Goal: Task Accomplishment & Management: Manage account settings

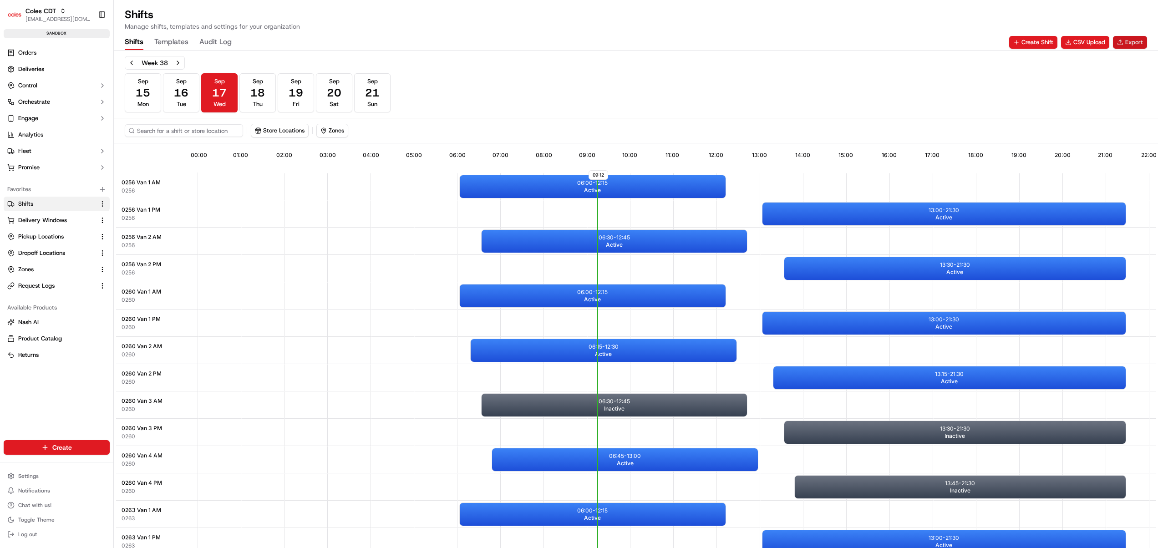
click at [1129, 37] on button "Export" at bounding box center [1130, 42] width 34 height 13
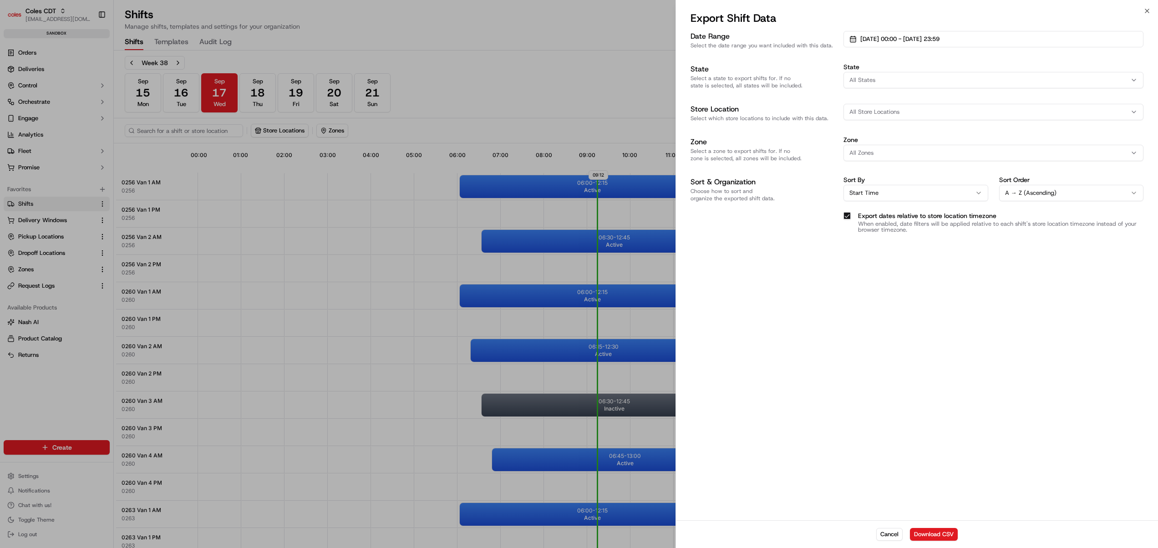
click at [785, 407] on div "Date Range Select the date range you want included with this data. [DATE] 00:00…" at bounding box center [917, 274] width 482 height 491
click at [937, 38] on span "[DATE] 00:00 - [DATE] 23:59" at bounding box center [900, 39] width 79 height 8
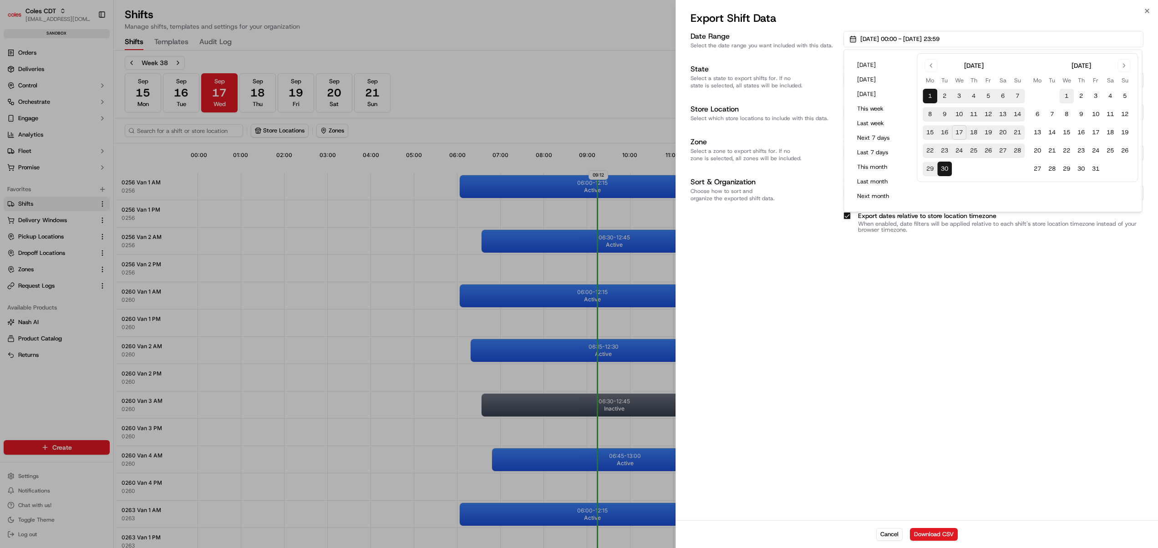
click at [1066, 93] on button "1" at bounding box center [1067, 96] width 15 height 15
click at [933, 93] on button "1" at bounding box center [930, 96] width 15 height 15
click at [981, 372] on div "Date Range Select the date range you want included with this data. [DATE] 00:00…" at bounding box center [917, 274] width 482 height 491
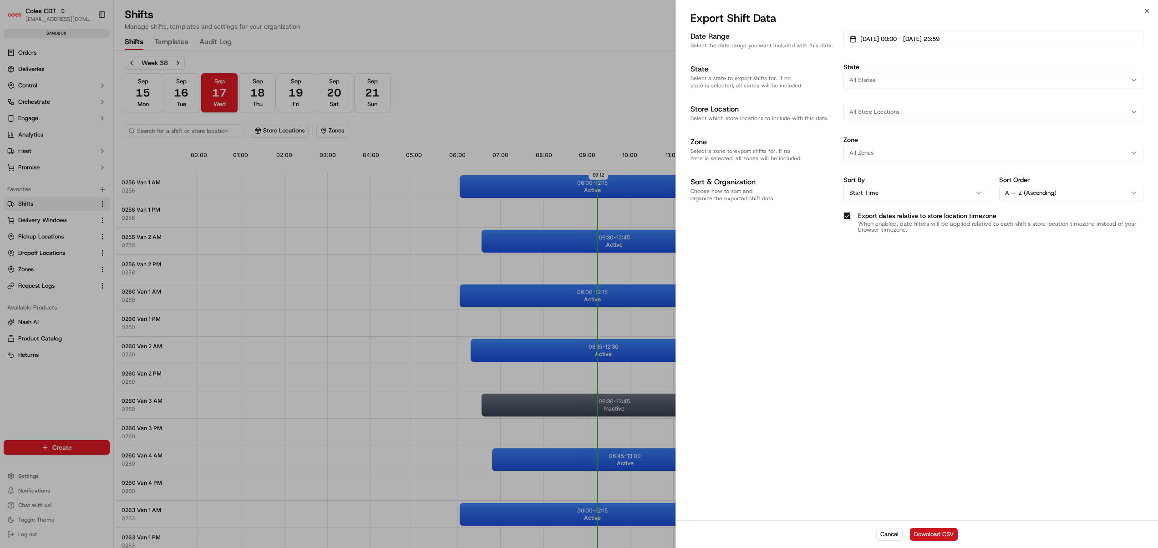
click at [937, 537] on button "Download CSV" at bounding box center [934, 534] width 48 height 13
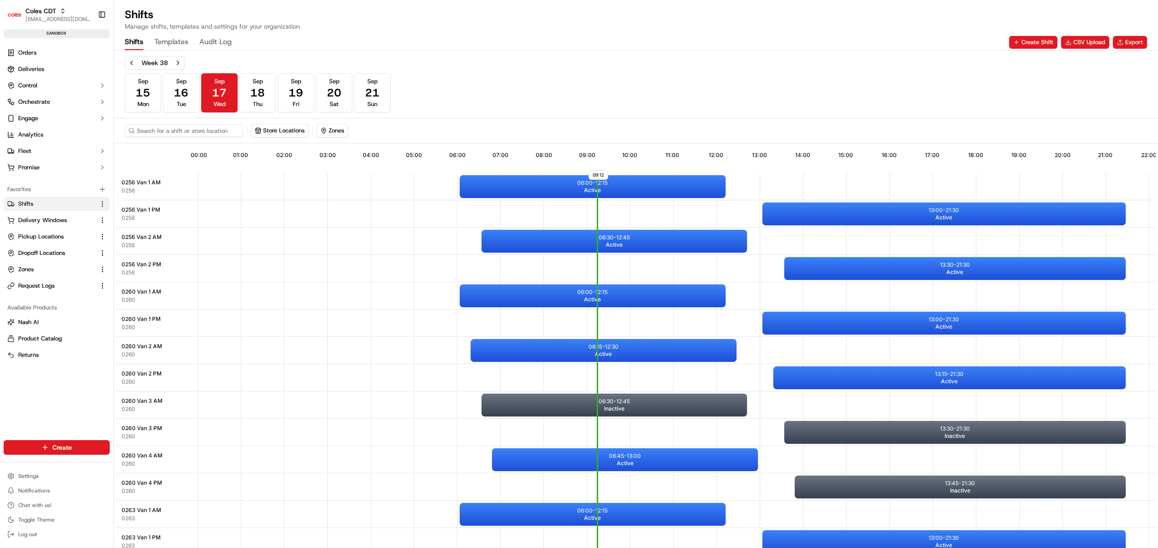
click at [499, 82] on div "Week 38 [DATE] [DATE] [DATE] [DATE] [DATE] [DATE] [DATE] Sun" at bounding box center [636, 84] width 1023 height 56
click at [1134, 35] on div "Shifts Templates Audit Log Create Shift CSV Upload Export" at bounding box center [636, 42] width 1023 height 15
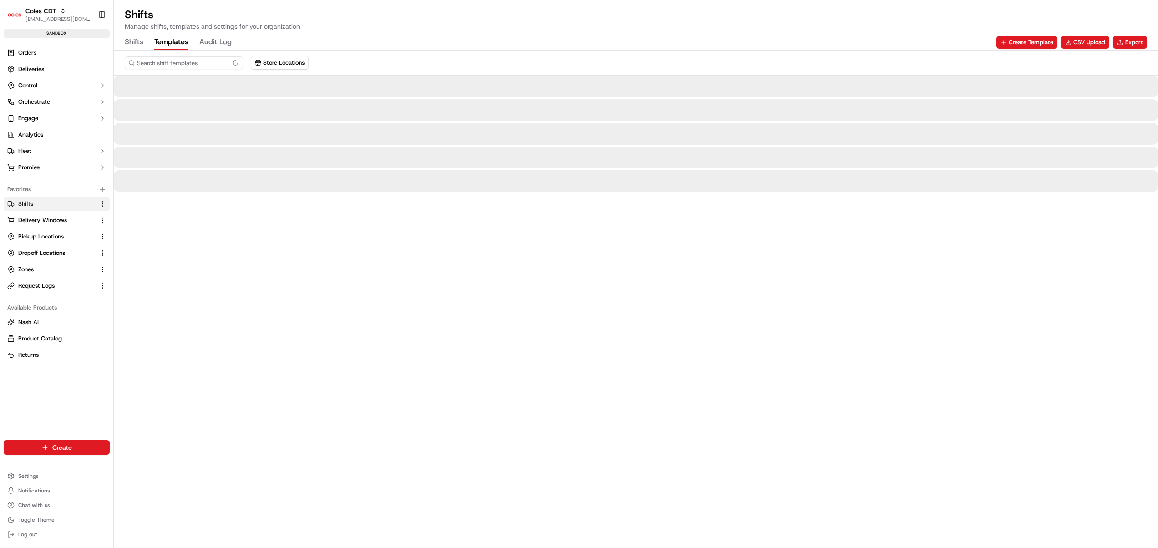
click at [166, 42] on button "Templates" at bounding box center [171, 42] width 34 height 15
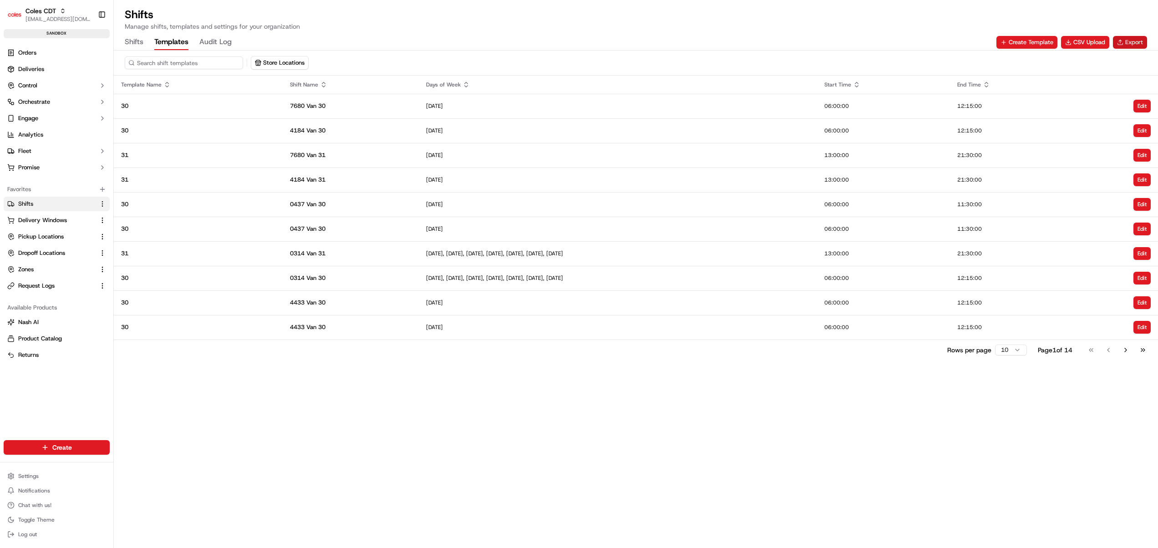
click at [1124, 40] on button "Export" at bounding box center [1130, 42] width 34 height 13
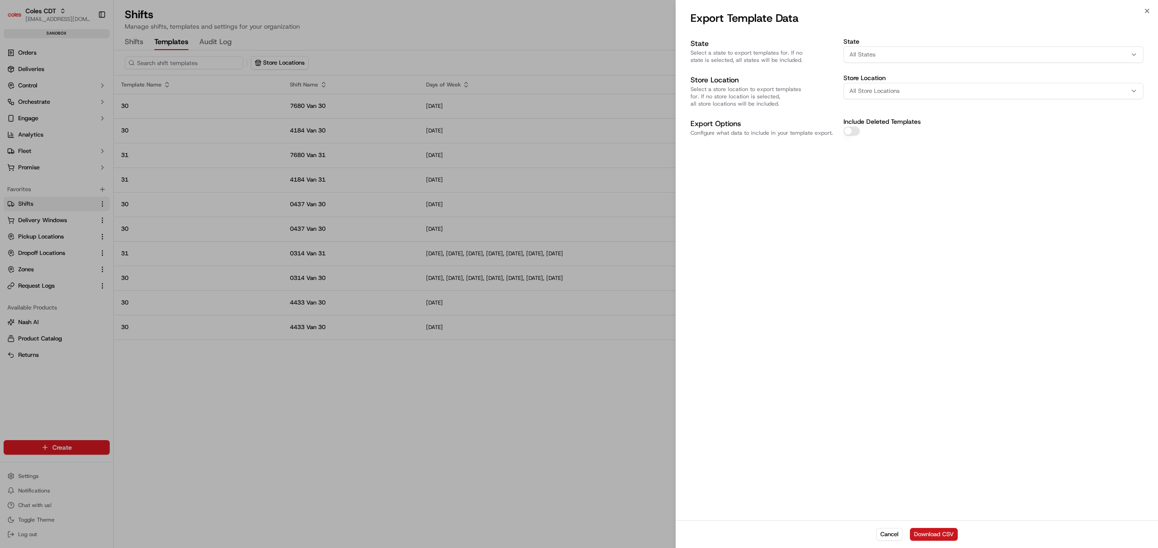
click at [923, 534] on button "Download CSV" at bounding box center [934, 534] width 48 height 13
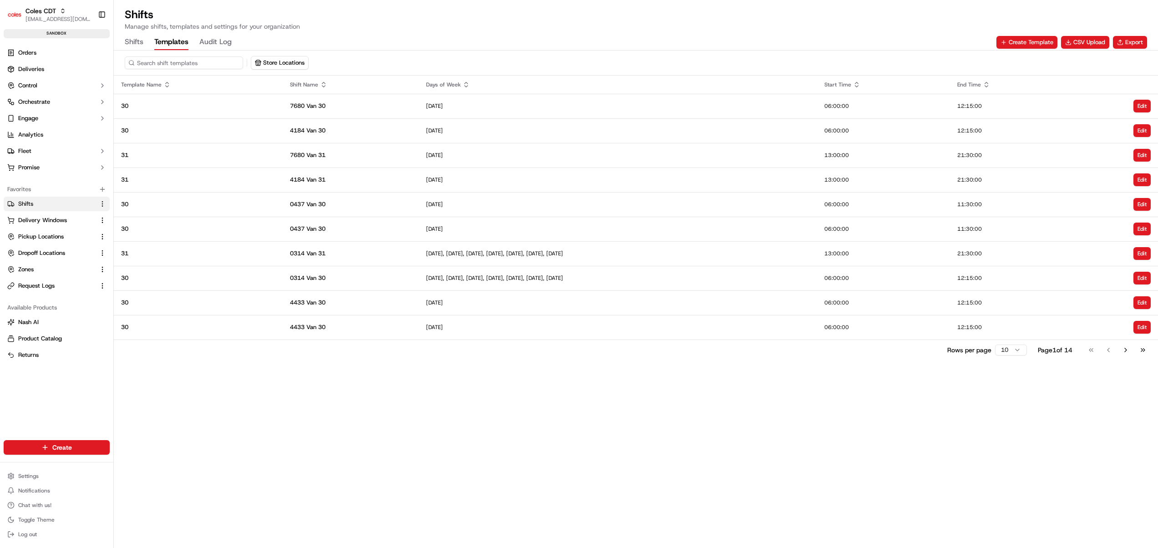
click at [457, 403] on div "Store Locations Template Name Shift Name Days of Week Start Time End Time 30 76…" at bounding box center [636, 300] width 1045 height 498
click at [625, 248] on td "[DATE], [DATE], [DATE], [DATE], [DATE], [DATE], [DATE]" at bounding box center [618, 253] width 398 height 25
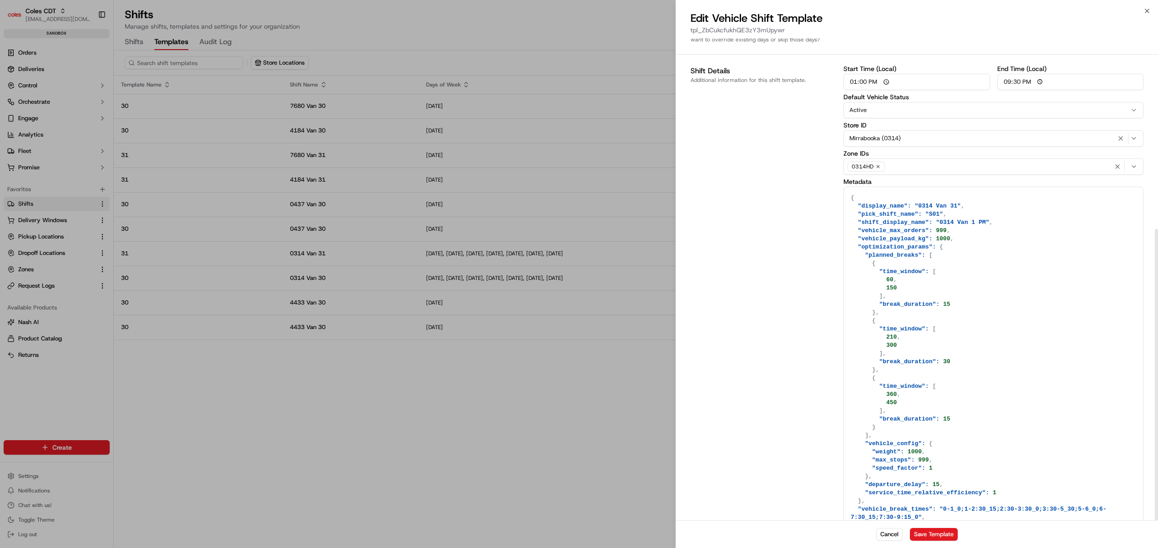
scroll to position [316, 0]
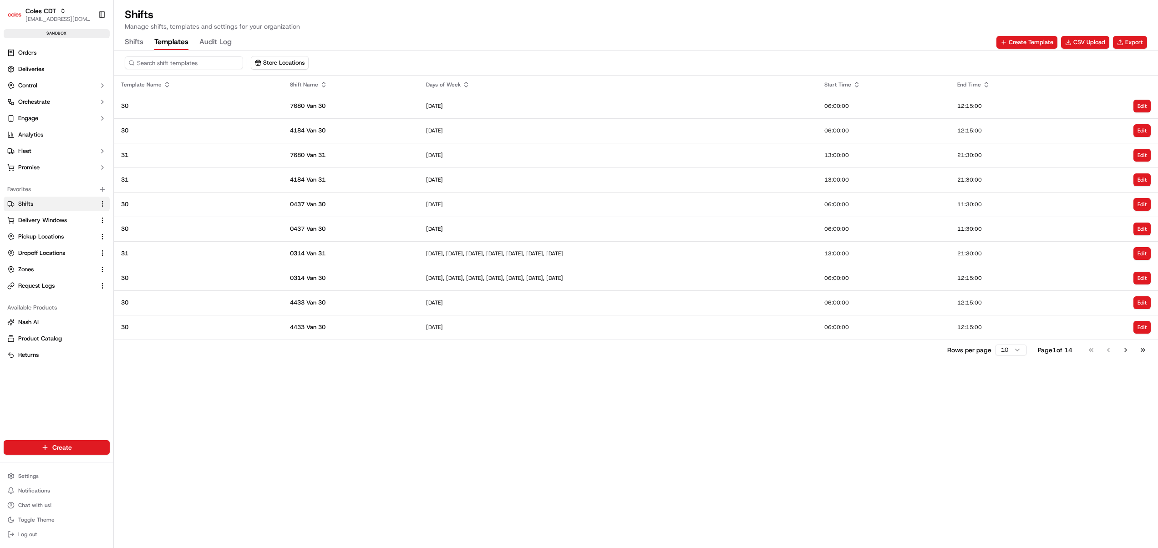
click at [130, 38] on button "Shifts" at bounding box center [134, 42] width 19 height 15
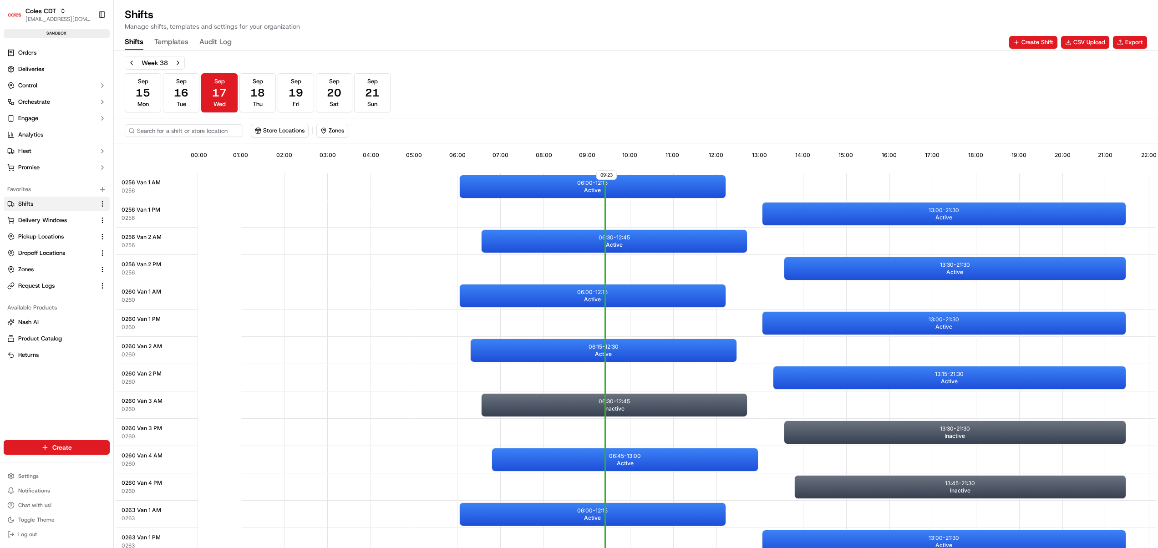
scroll to position [0, 84]
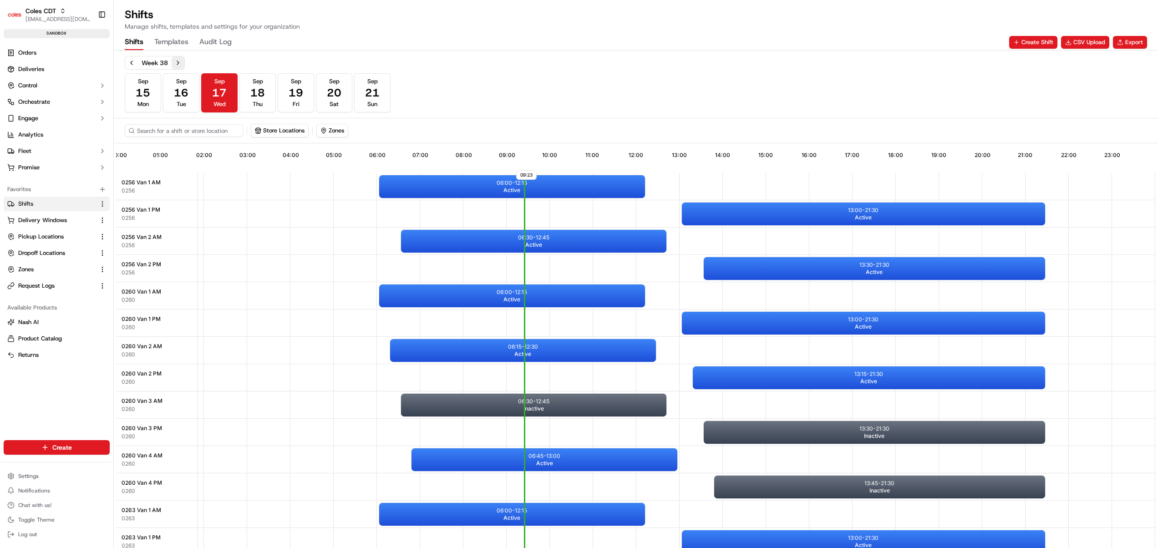
click at [175, 63] on button "Next week" at bounding box center [178, 62] width 13 height 13
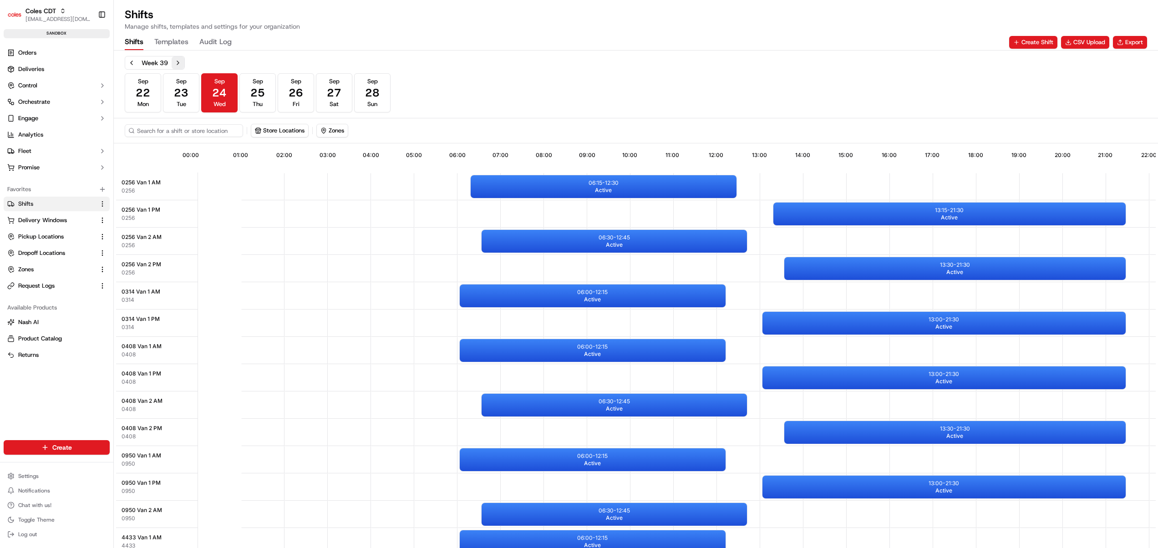
click at [179, 61] on button "Next week" at bounding box center [178, 62] width 13 height 13
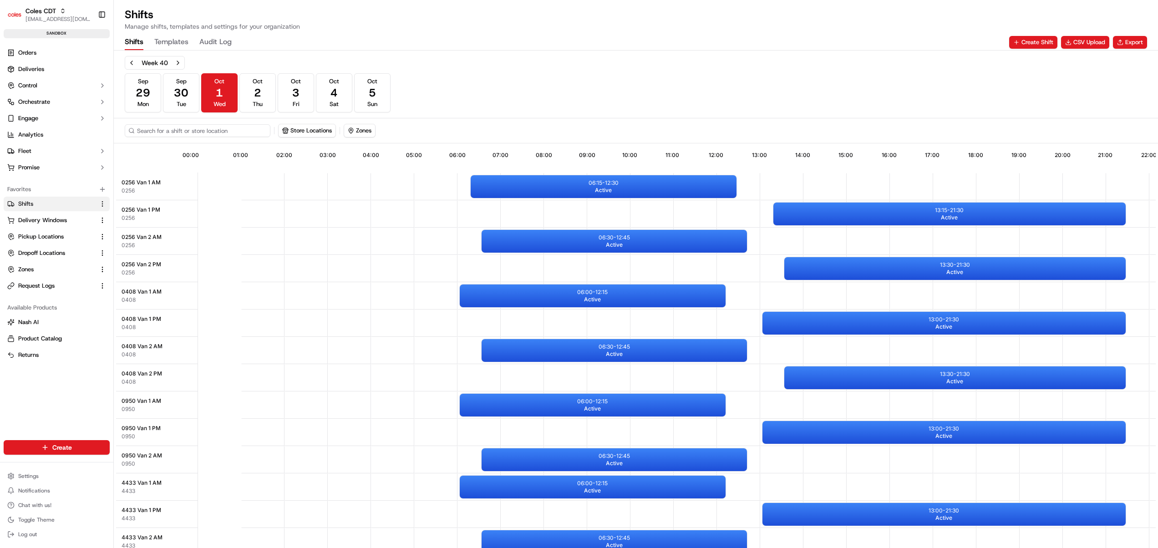
click at [198, 134] on input at bounding box center [198, 130] width 146 height 13
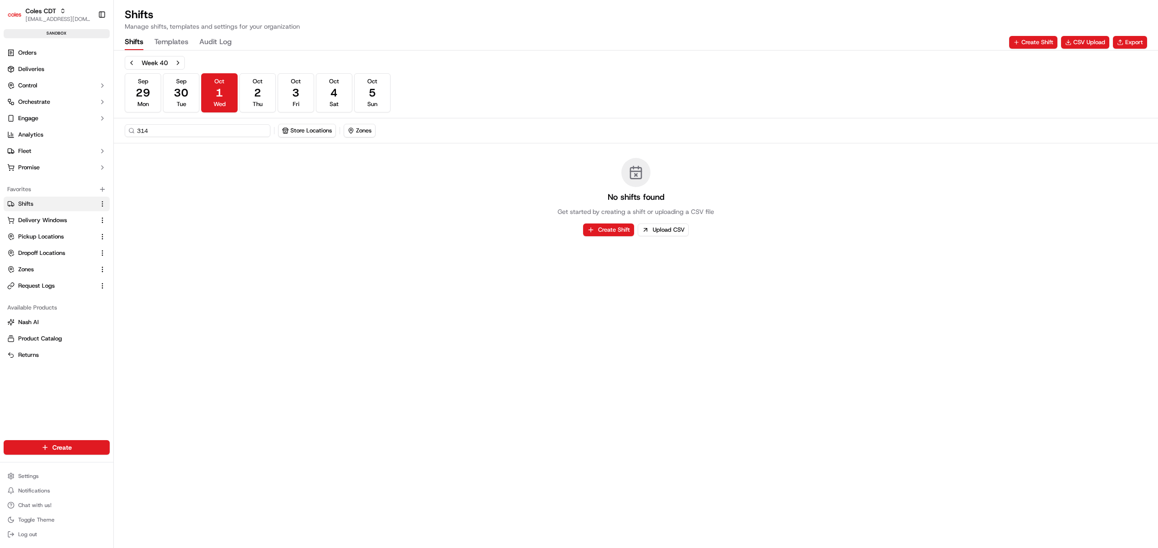
type input "314"
click at [467, 138] on div "314 Store Locations Zones" at bounding box center [636, 130] width 1045 height 25
drag, startPoint x: 186, startPoint y: 132, endPoint x: 122, endPoint y: 128, distance: 63.8
click at [122, 128] on div "314 Store Locations Zones" at bounding box center [636, 130] width 1045 height 25
